Goal: Information Seeking & Learning: Learn about a topic

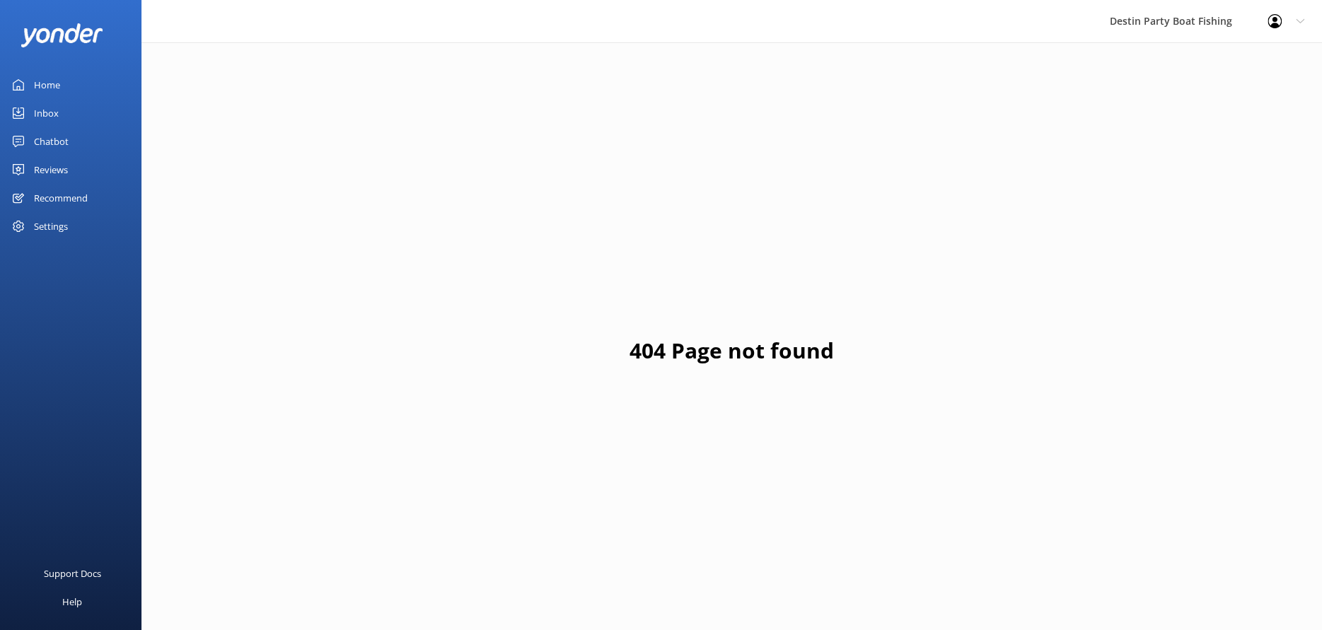
drag, startPoint x: 59, startPoint y: 81, endPoint x: 79, endPoint y: 84, distance: 19.3
click at [59, 81] on div "Home" at bounding box center [47, 85] width 26 height 28
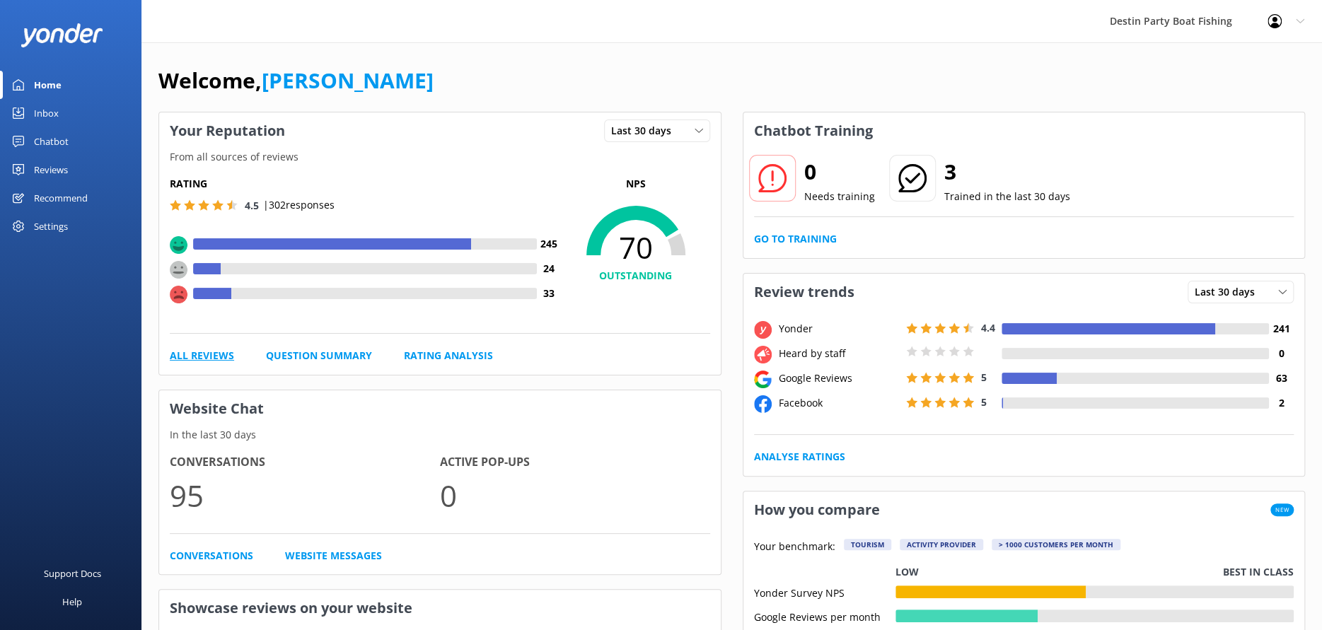
click at [211, 355] on link "All Reviews" at bounding box center [202, 356] width 64 height 16
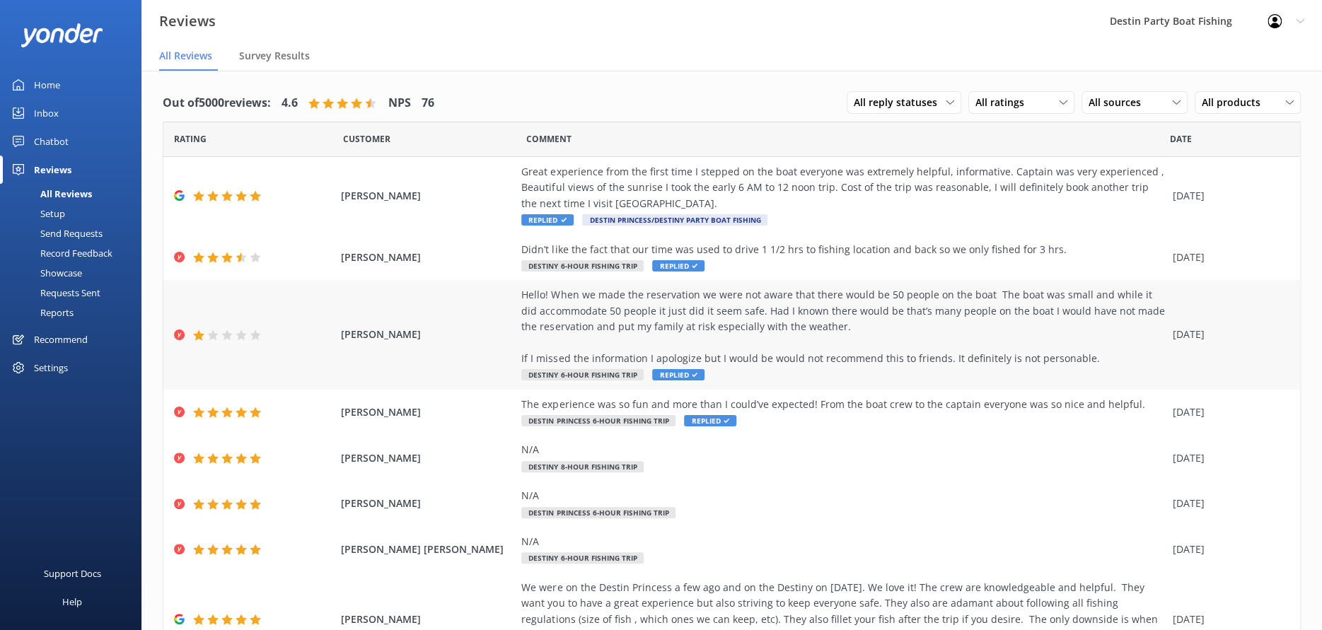
click at [937, 362] on div "Hello! When we made the reservation we were not aware that there would be 50 pe…" at bounding box center [843, 326] width 644 height 79
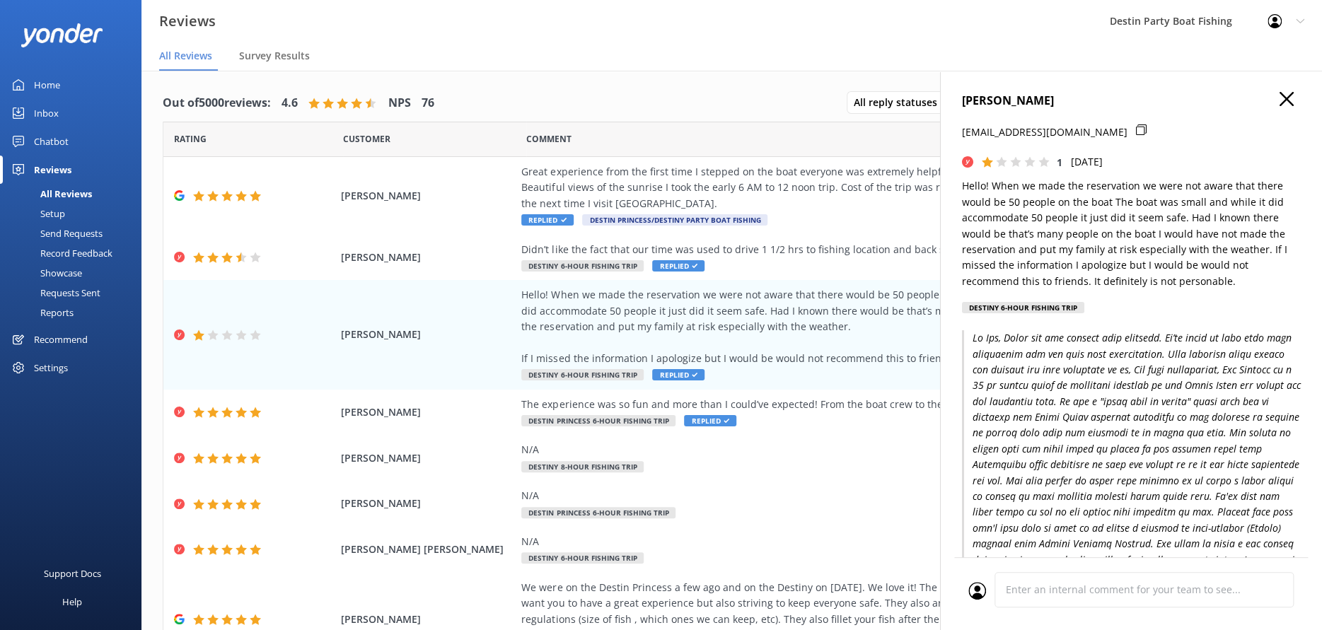
scroll to position [117, 0]
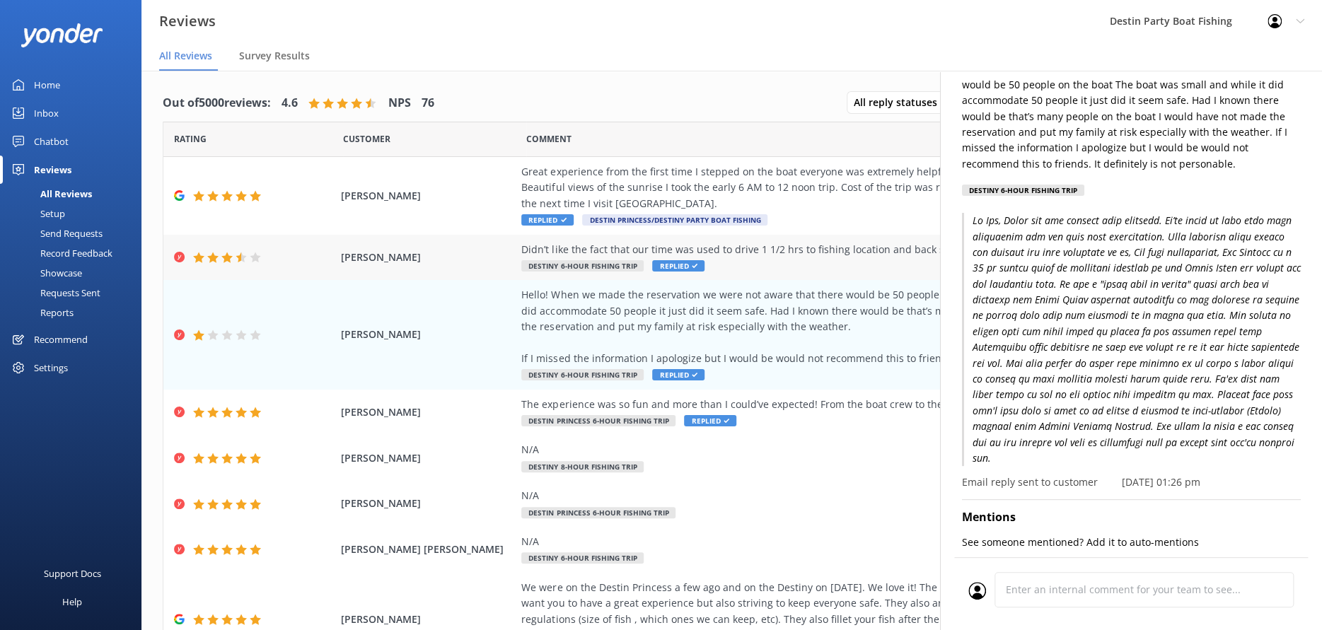
click at [707, 248] on div "Didn’t like the fact that our time was used to drive 1 1/2 hrs to fishing locat…" at bounding box center [843, 250] width 644 height 16
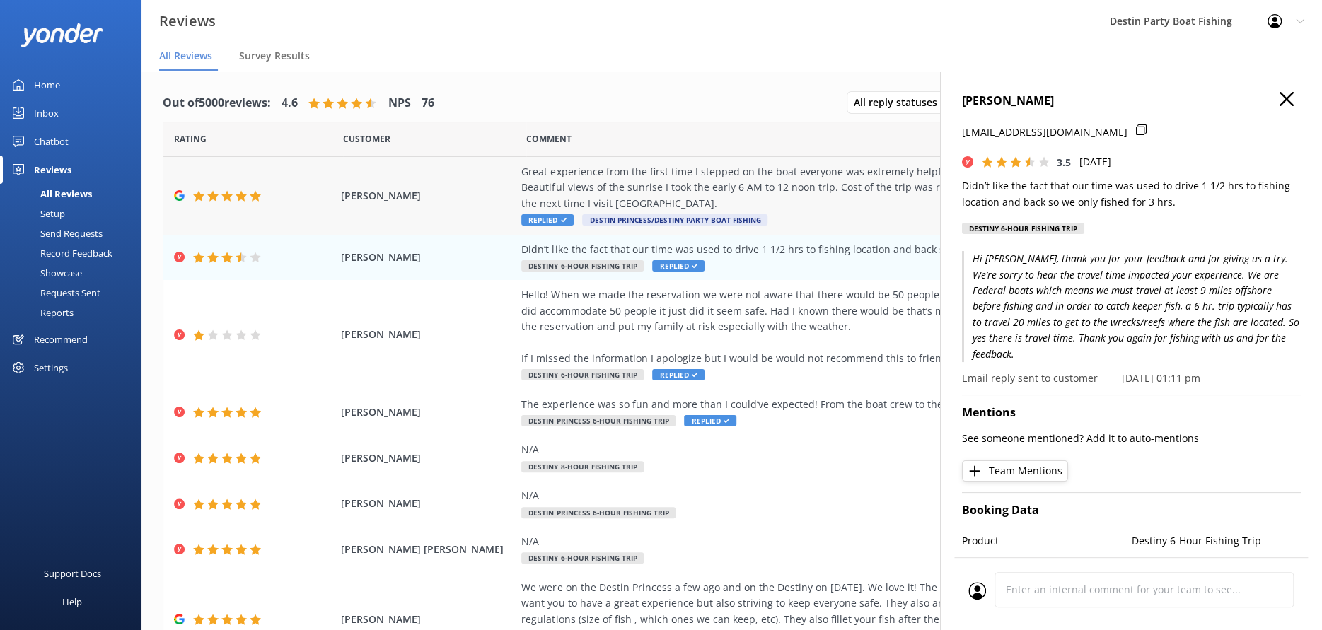
click at [809, 187] on div "Great experience from the first time I stepped on the boat everyone was extreme…" at bounding box center [843, 187] width 644 height 47
